Goal: Task Accomplishment & Management: Complete application form

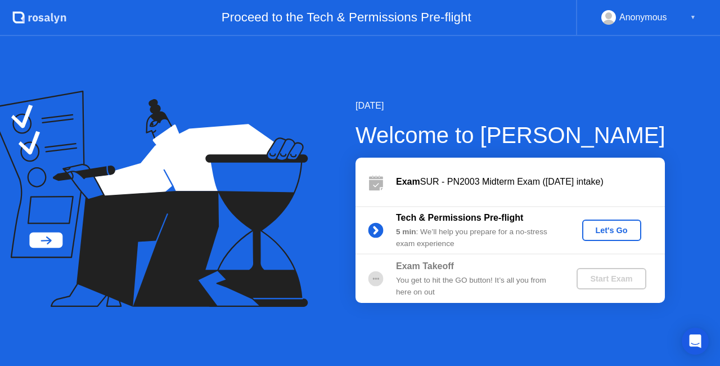
click at [606, 234] on div "Let's Go" at bounding box center [612, 230] width 50 height 9
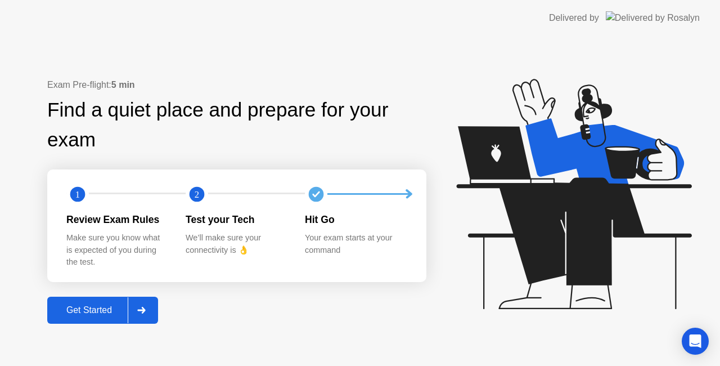
click at [151, 303] on div at bounding box center [141, 310] width 27 height 26
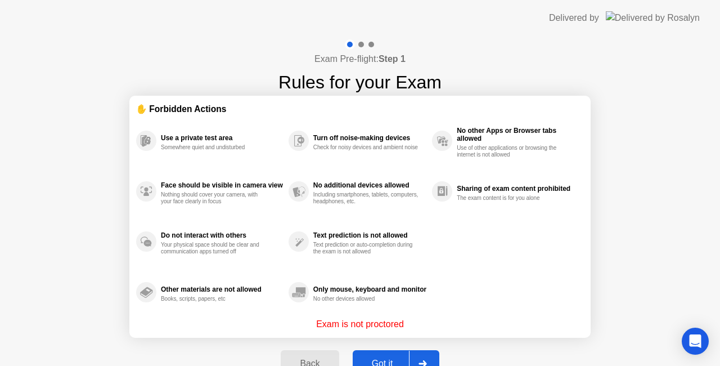
click at [426, 359] on div at bounding box center [422, 363] width 27 height 26
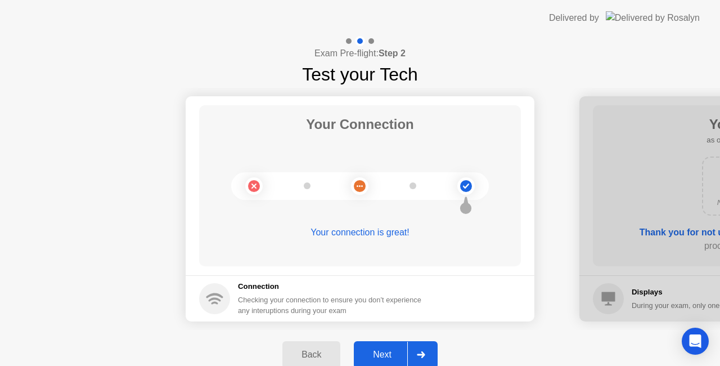
click at [427, 349] on div at bounding box center [420, 354] width 27 height 26
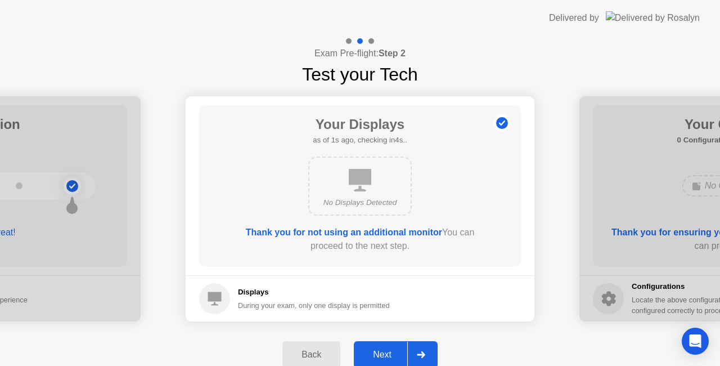
click at [427, 349] on div at bounding box center [420, 354] width 27 height 26
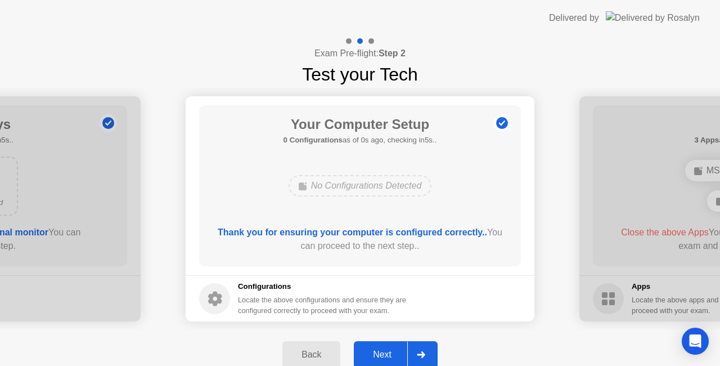
click at [427, 349] on div at bounding box center [420, 354] width 27 height 26
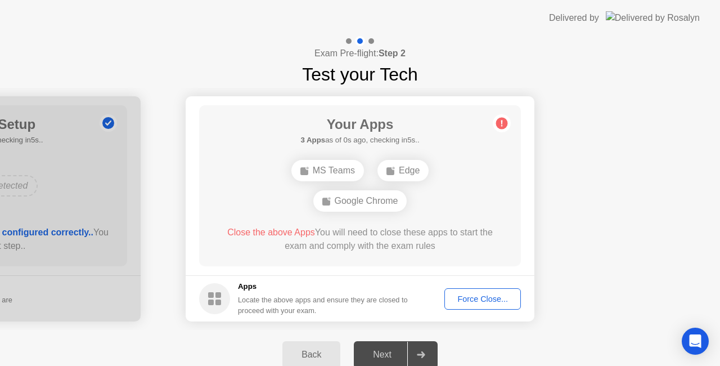
click at [466, 294] on div "Force Close..." at bounding box center [482, 298] width 69 height 9
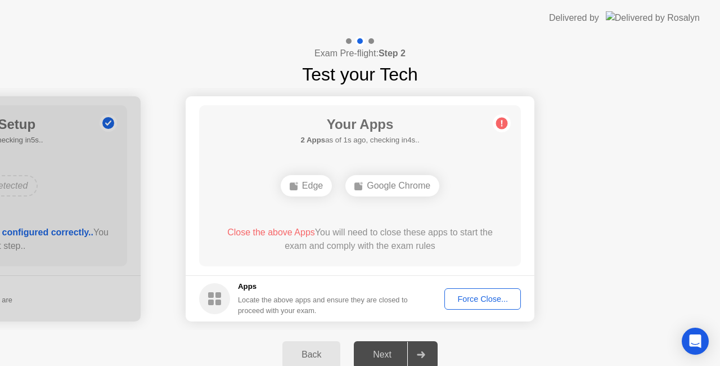
click at [470, 294] on div "Force Close..." at bounding box center [482, 298] width 69 height 9
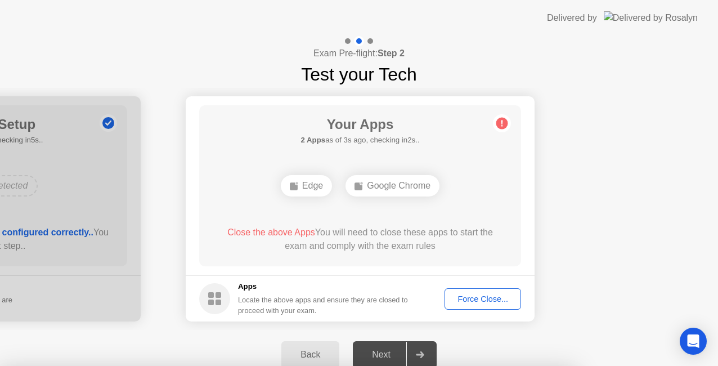
drag, startPoint x: 470, startPoint y: 292, endPoint x: 406, endPoint y: 258, distance: 73.0
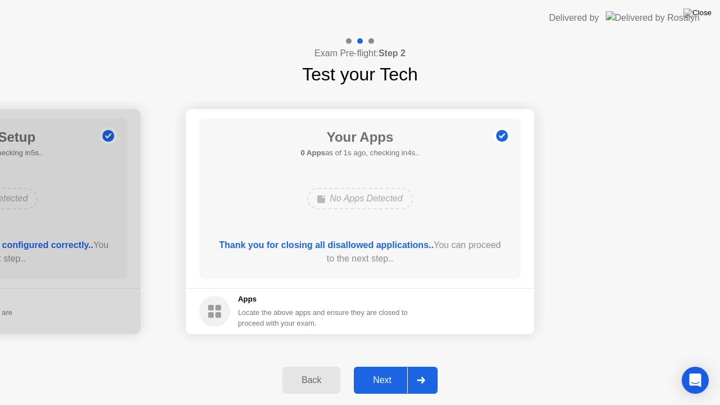
click at [411, 365] on div at bounding box center [420, 380] width 27 height 26
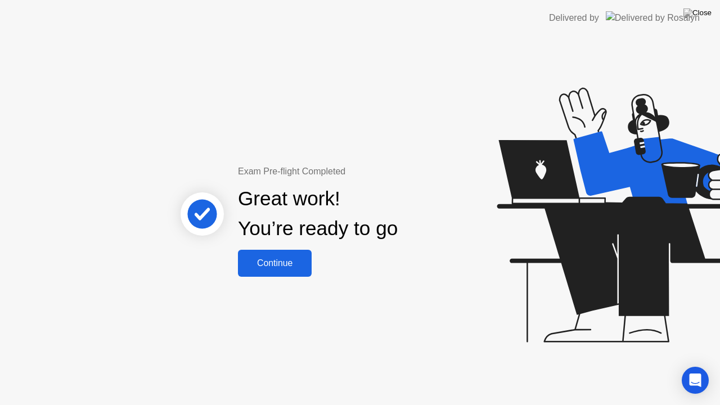
click at [258, 271] on button "Continue" at bounding box center [275, 263] width 74 height 27
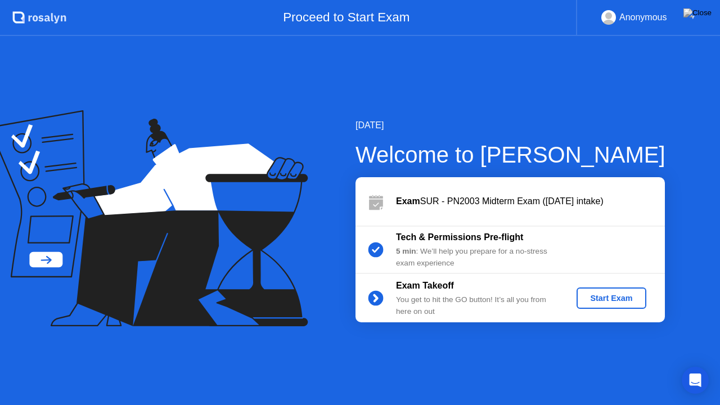
click at [595, 300] on div "Start Exam" at bounding box center [611, 298] width 60 height 9
